Goal: Find specific page/section: Find specific page/section

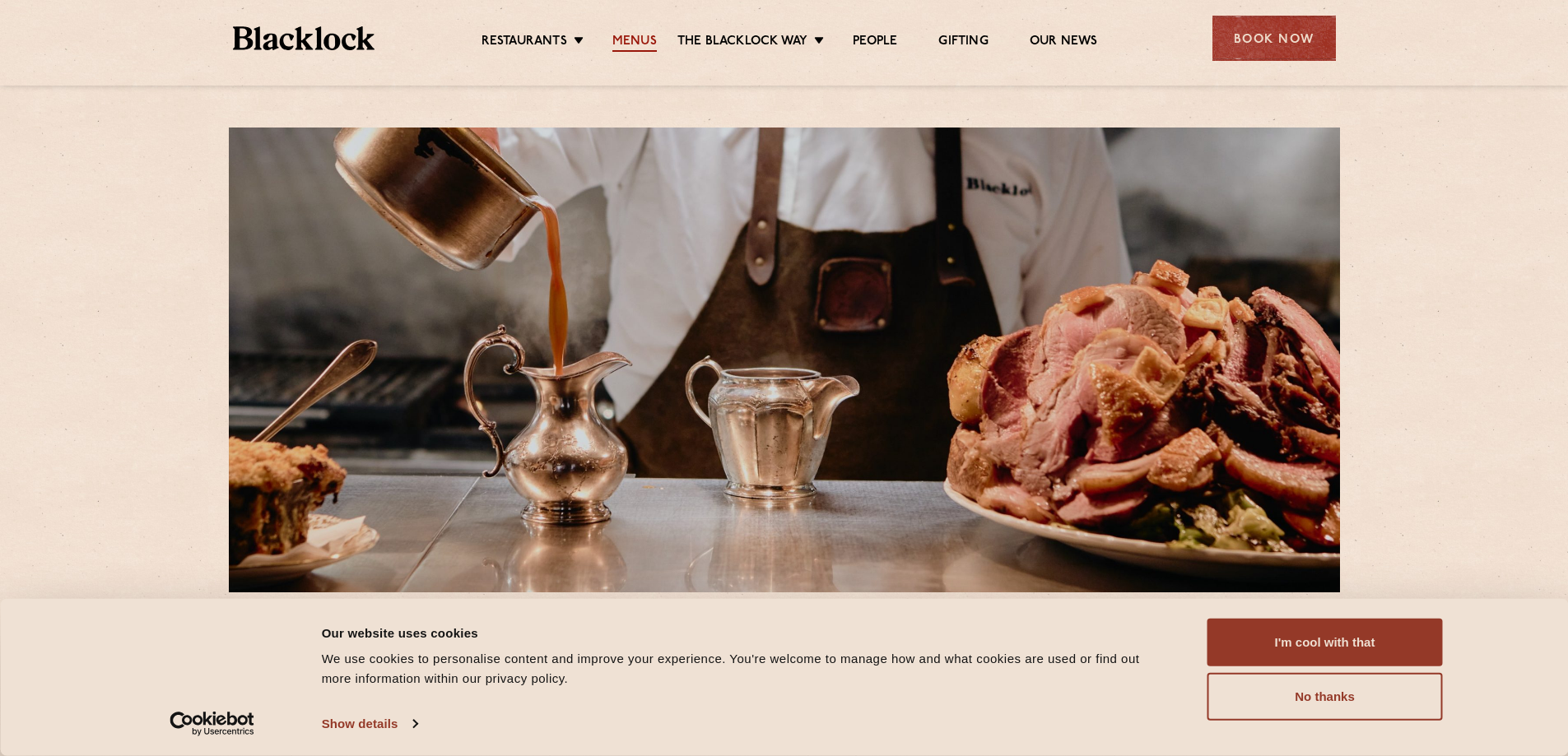
click at [641, 42] on link "Menus" at bounding box center [634, 42] width 44 height 18
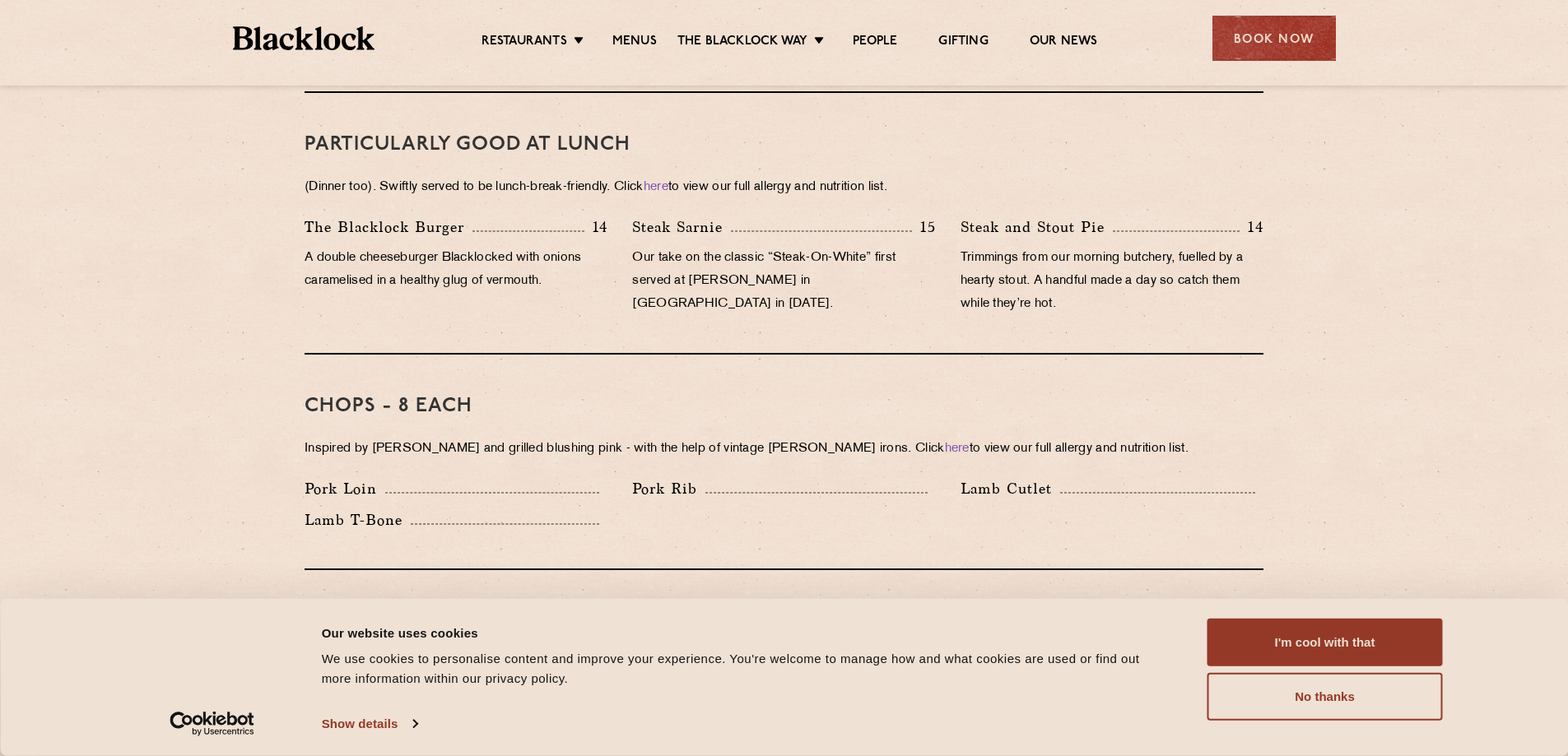
scroll to position [987, 0]
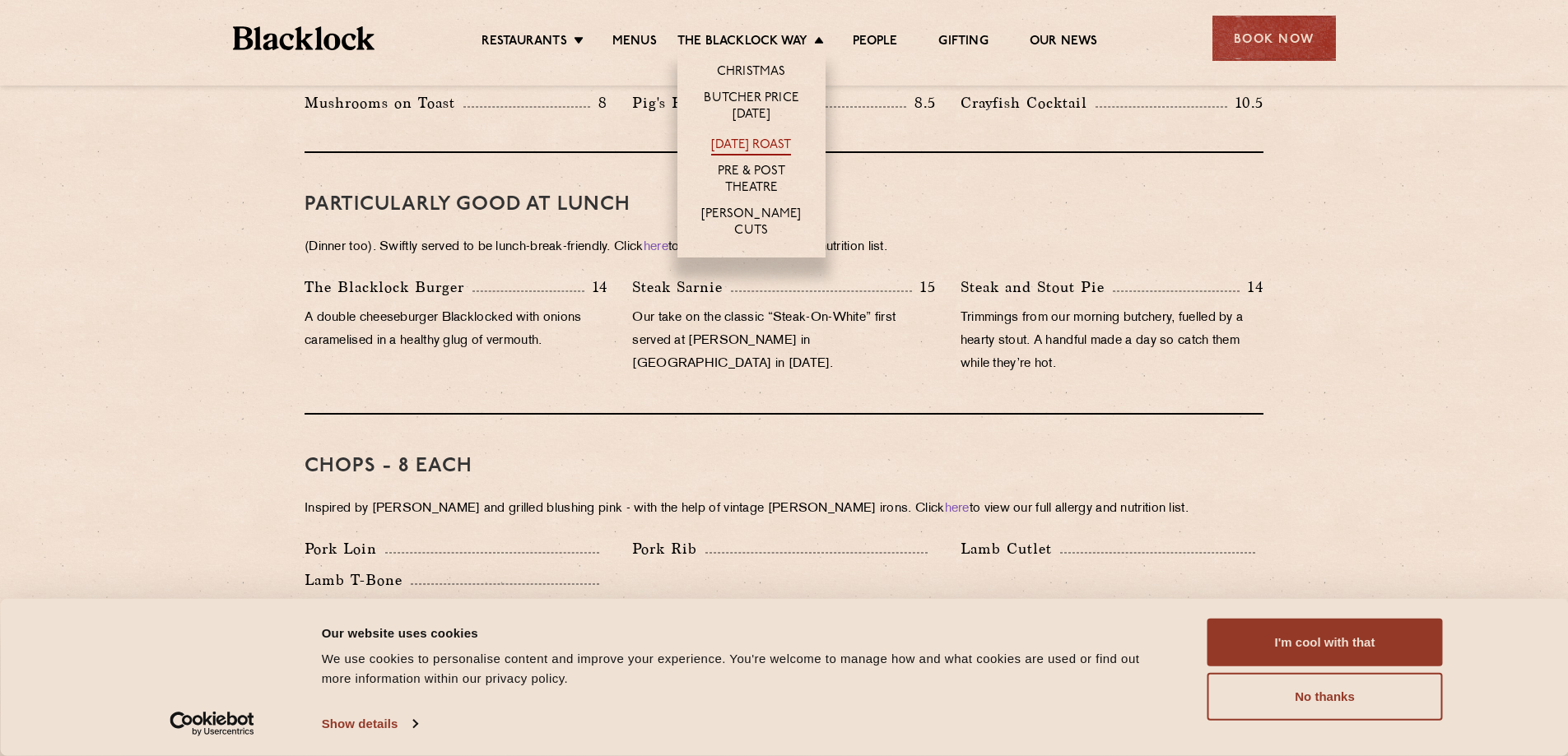
click at [757, 148] on link "[DATE] Roast" at bounding box center [751, 146] width 80 height 18
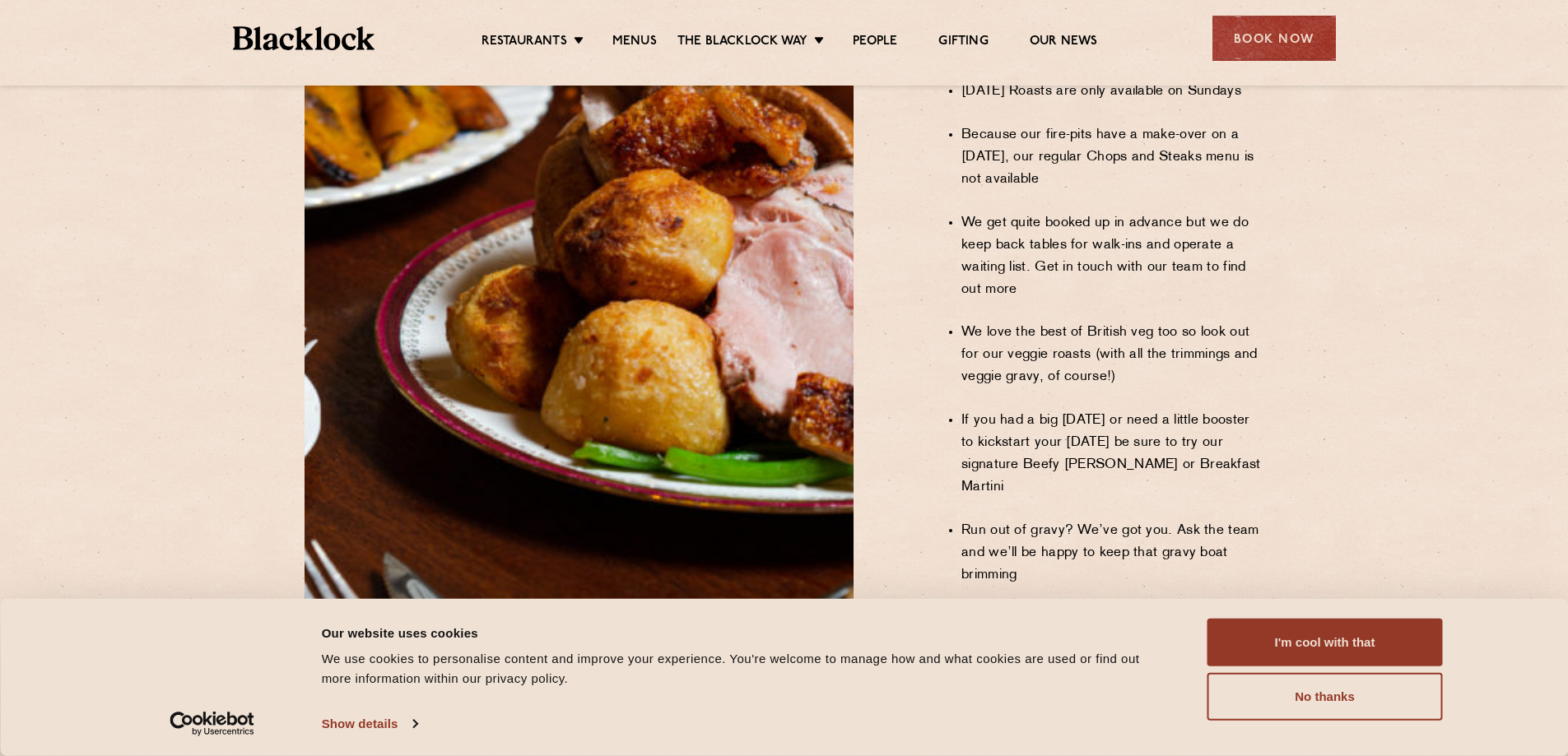
scroll to position [1316, 0]
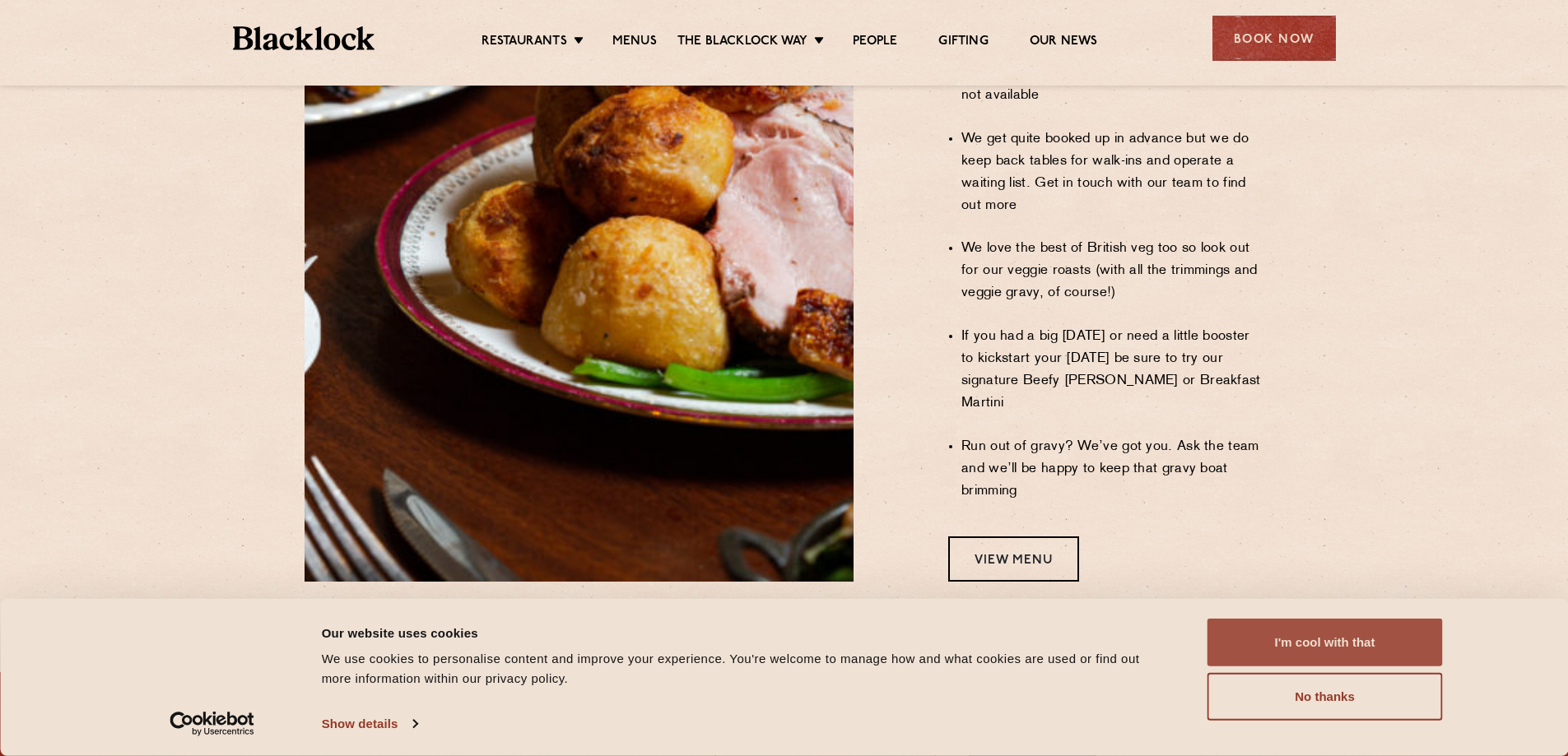
click at [1297, 633] on button "I'm cool with that" at bounding box center [1325, 642] width 236 height 48
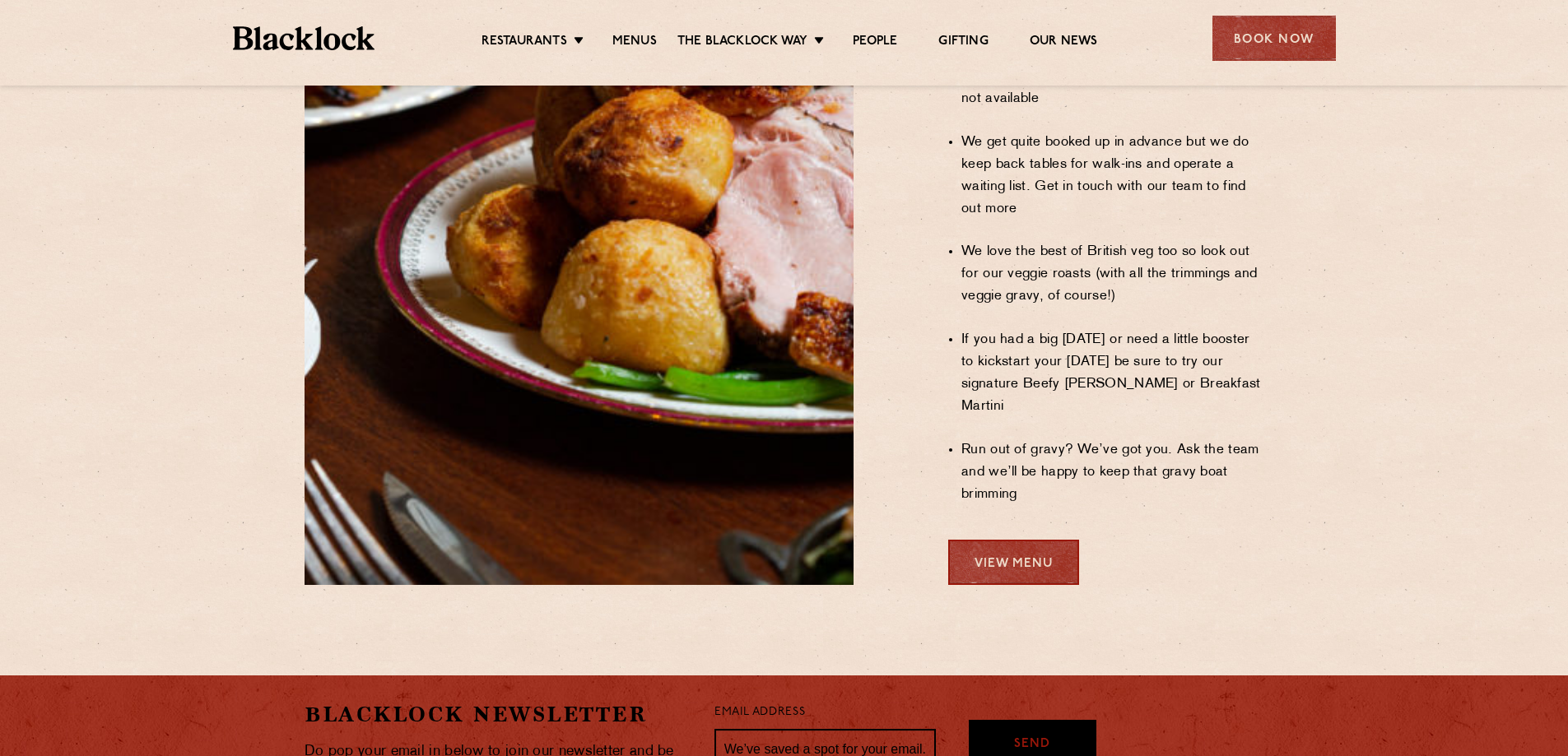
scroll to position [1399, 0]
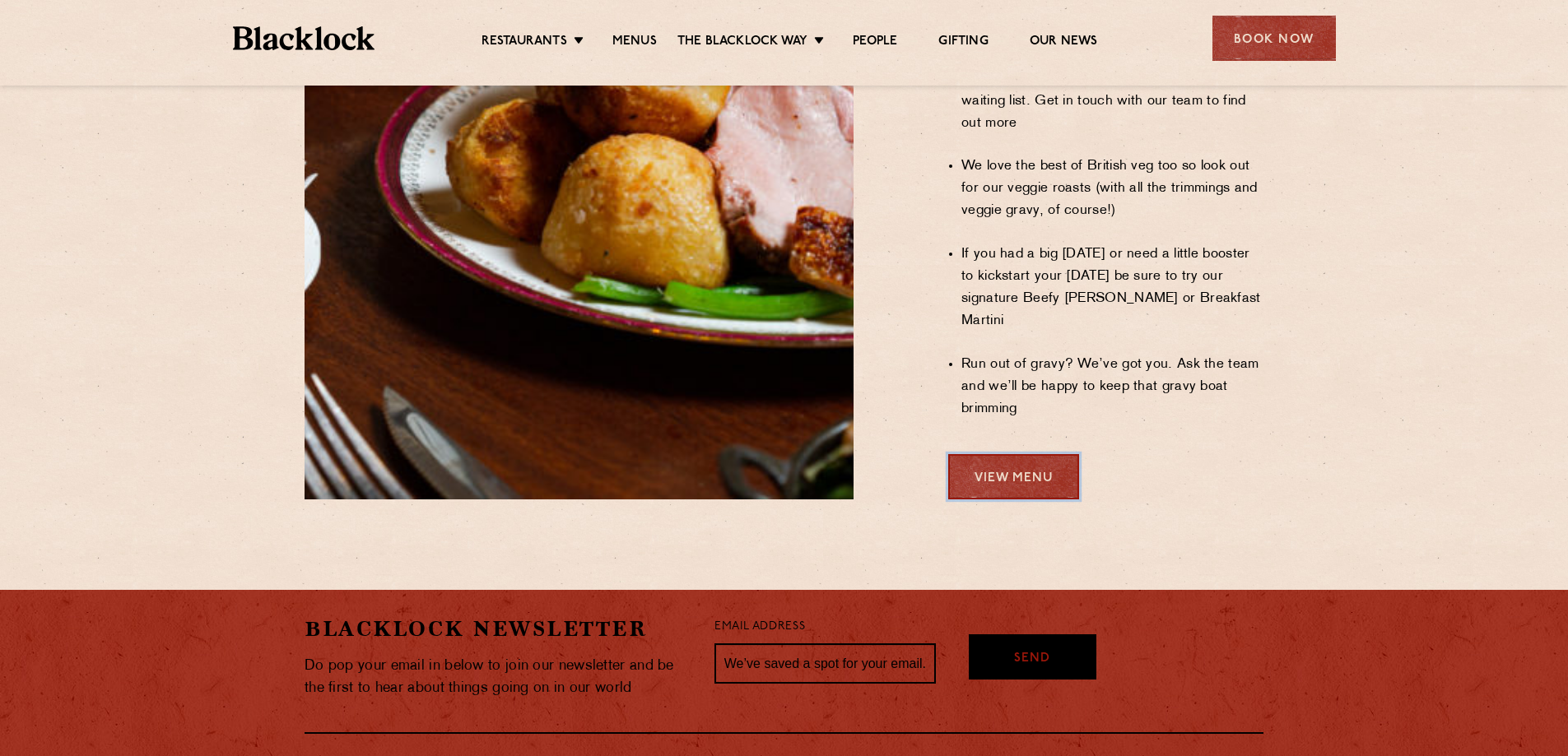
click at [1022, 454] on link "View Menu" at bounding box center [1013, 477] width 131 height 45
